Goal: Task Accomplishment & Management: Manage account settings

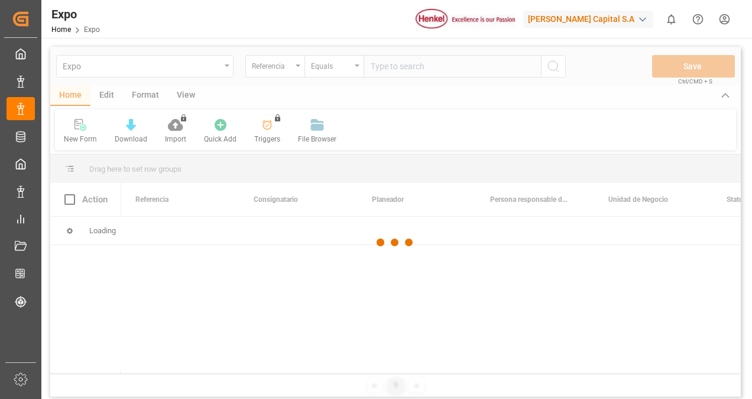
click at [403, 66] on div at bounding box center [395, 243] width 691 height 392
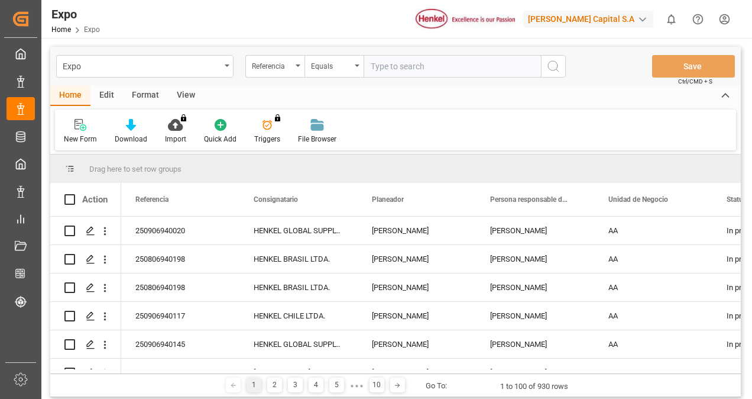
click at [403, 66] on input "text" at bounding box center [452, 66] width 177 height 22
paste input "250306940126"
type input "250306940126"
click at [558, 68] on icon "search button" at bounding box center [554, 66] width 14 height 14
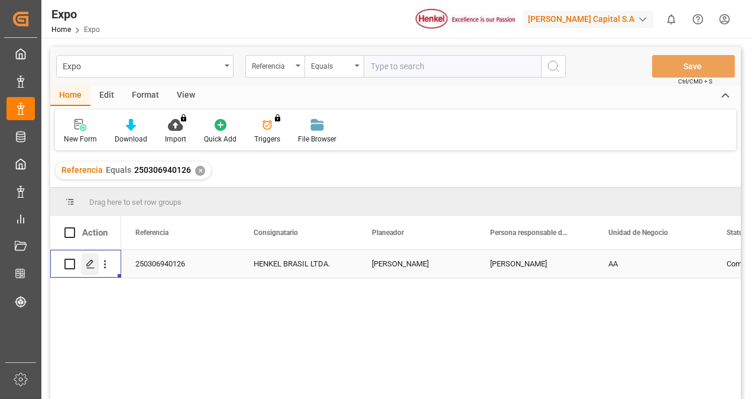
click at [89, 260] on icon "Press SPACE to select this row." at bounding box center [90, 263] width 9 height 9
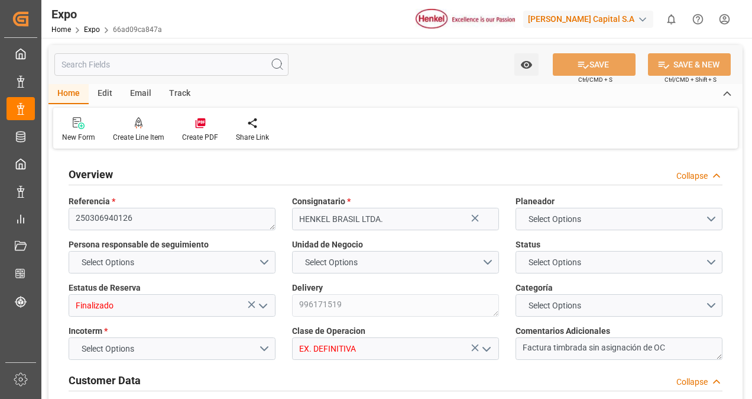
type input "5322.24"
type input "9864.288"
type input "9229829"
type input "MXATM"
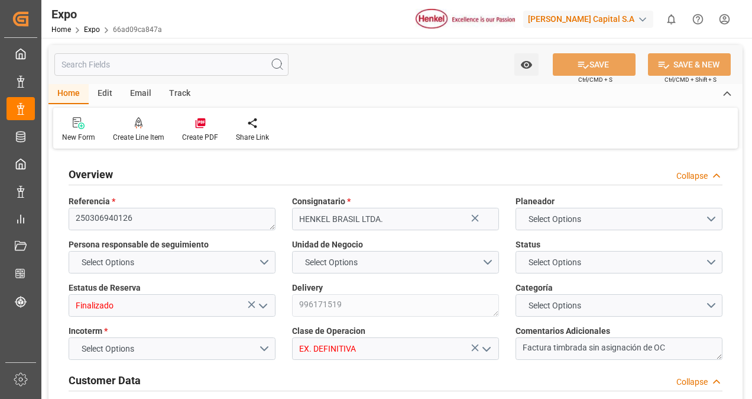
type input "BRSSZ"
type input "4578199512"
type input "[DATE]"
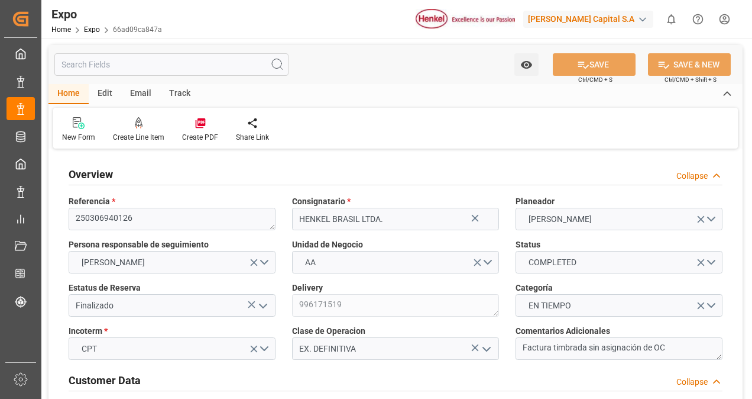
type input "[DATE]"
type input "[DATE] 00:00"
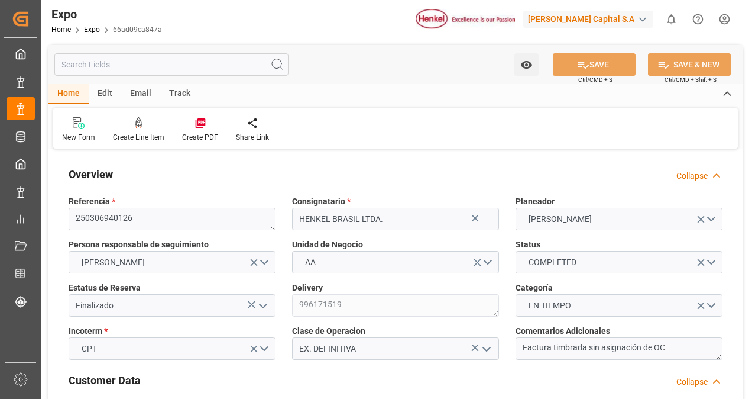
type input "[DATE]"
type input "[DATE] 00:00"
type input "[DATE]"
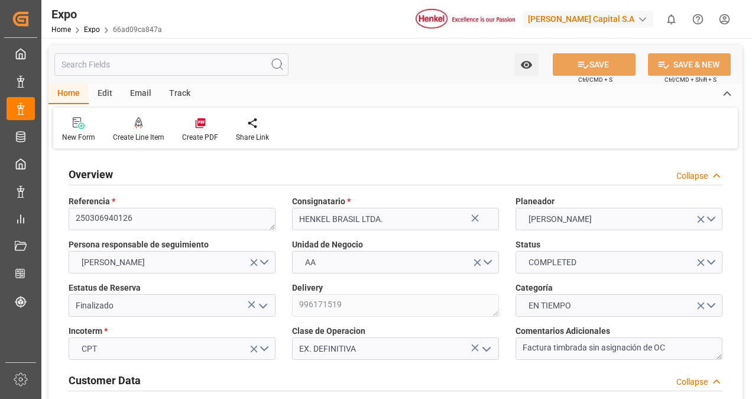
type input "[DATE]"
type input "[DATE] 00:00"
type input "[DATE]"
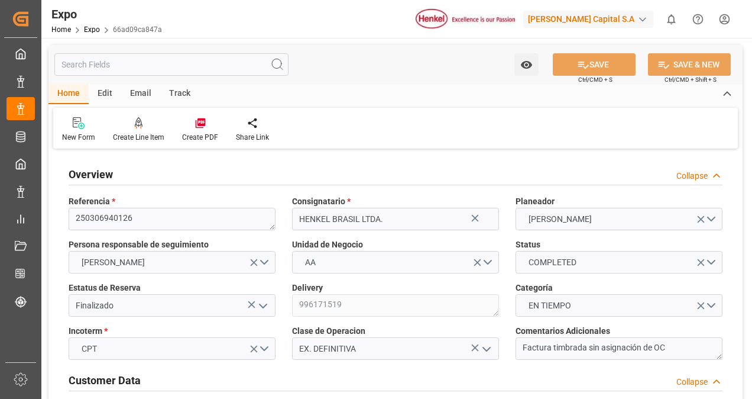
type input "[DATE] 00:00"
type input "[DATE]"
type input "[DATE] 00:00"
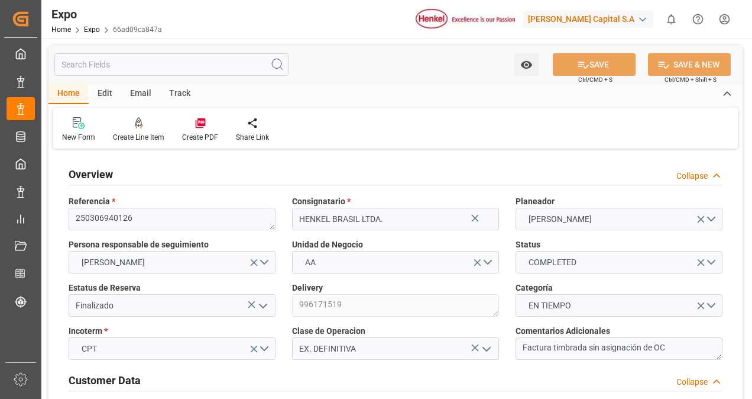
type input "[DATE]"
type input "[DATE] 20:40"
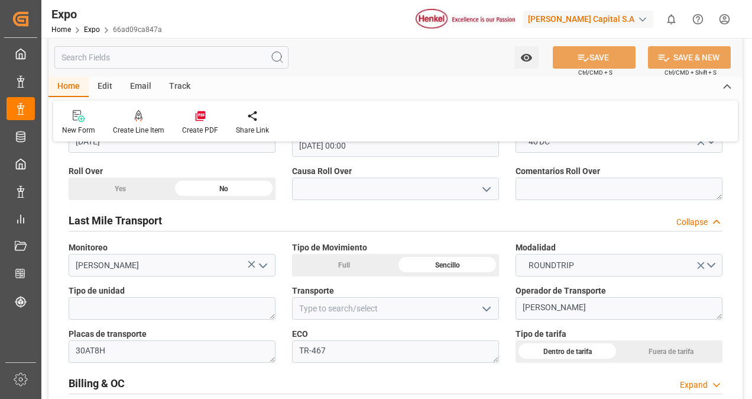
scroll to position [1965, 0]
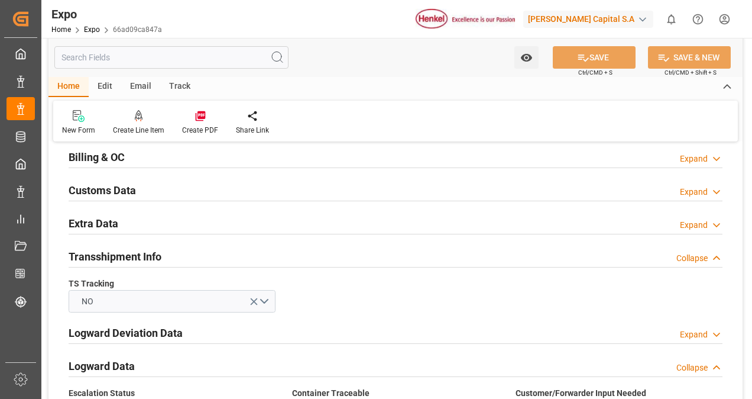
click at [290, 151] on div "Billing & OC Expand" at bounding box center [396, 156] width 654 height 22
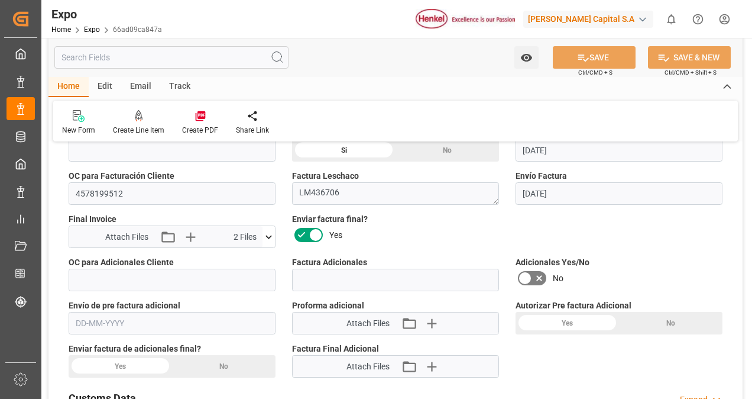
scroll to position [2066, 0]
